Goal: Navigation & Orientation: Find specific page/section

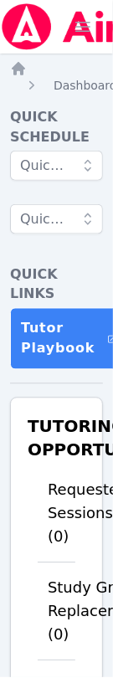
click at [59, 465] on li "Requested Sessions (0)" at bounding box center [57, 513] width 38 height 97
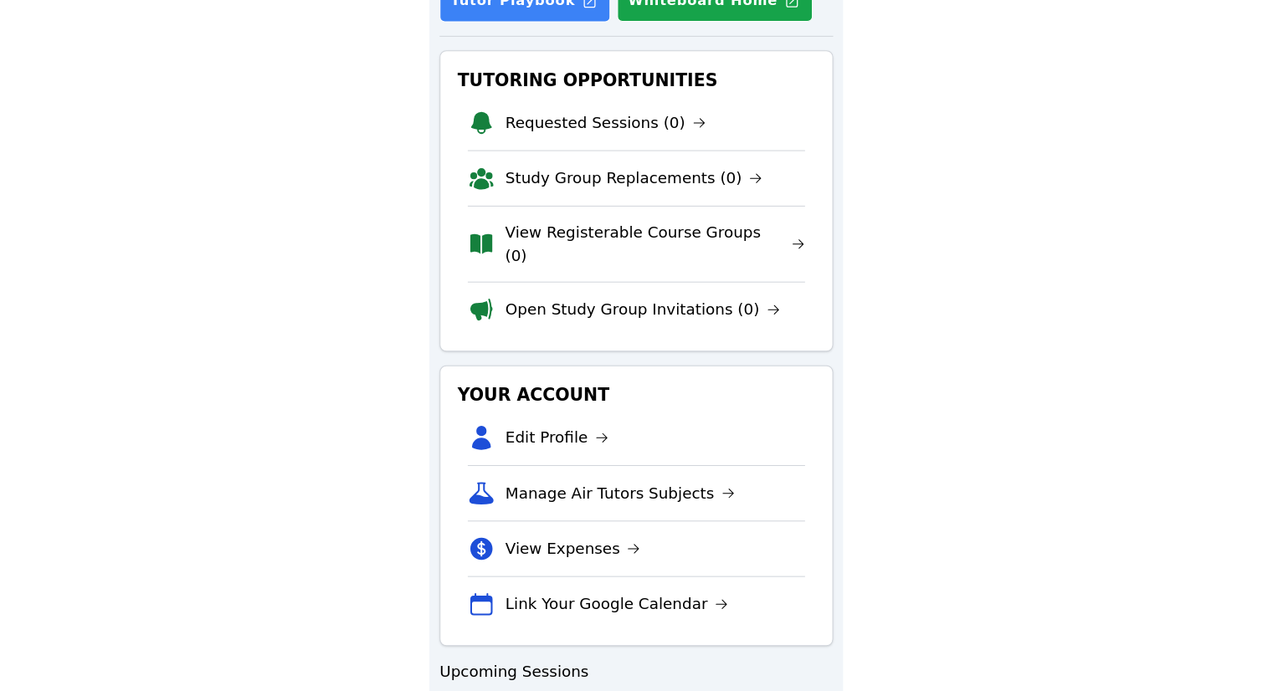
scroll to position [96, 0]
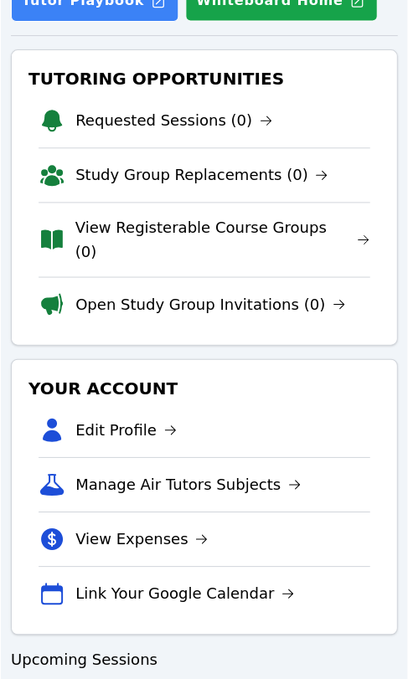
scroll to position [270, 0]
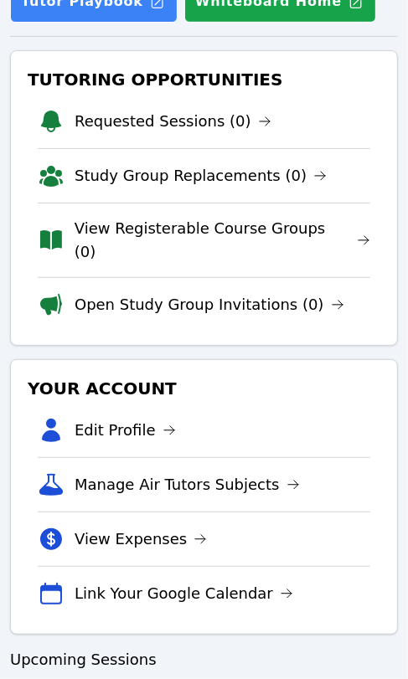
click at [141, 116] on link "Requested Sessions (0)" at bounding box center [172, 121] width 197 height 23
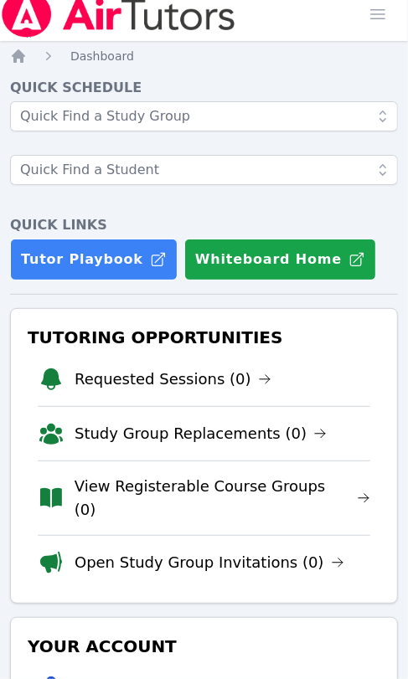
scroll to position [270, 0]
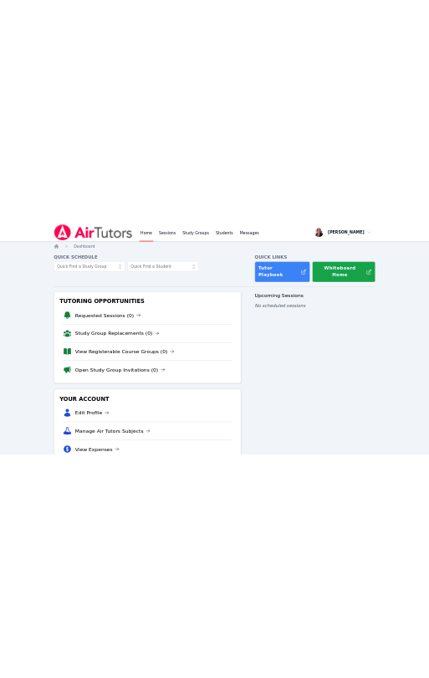
scroll to position [96, 0]
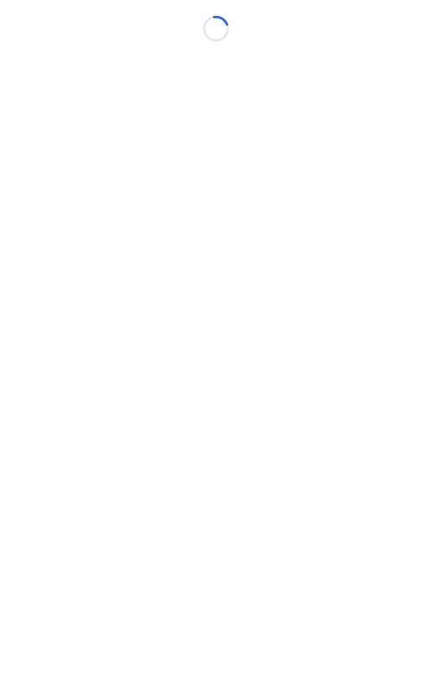
scroll to position [13, 0]
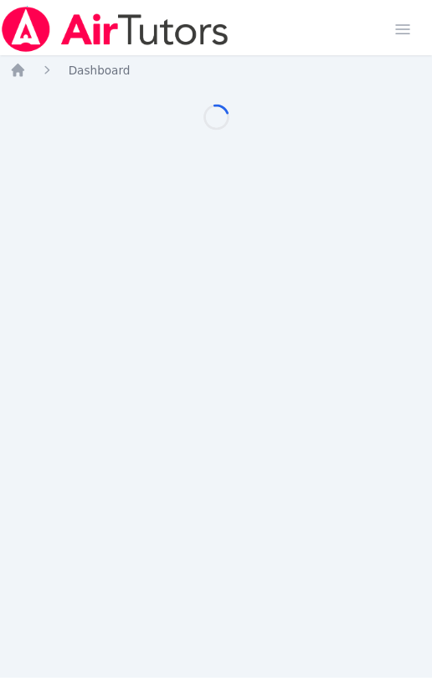
scroll to position [13, 0]
